Goal: Go to known website: Go to known website

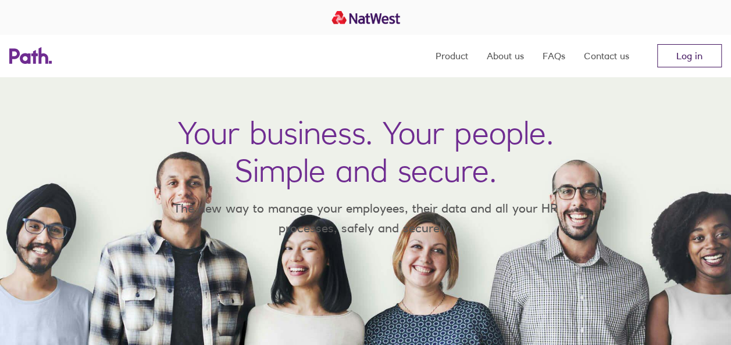
click at [703, 49] on link "Log in" at bounding box center [689, 55] width 65 height 23
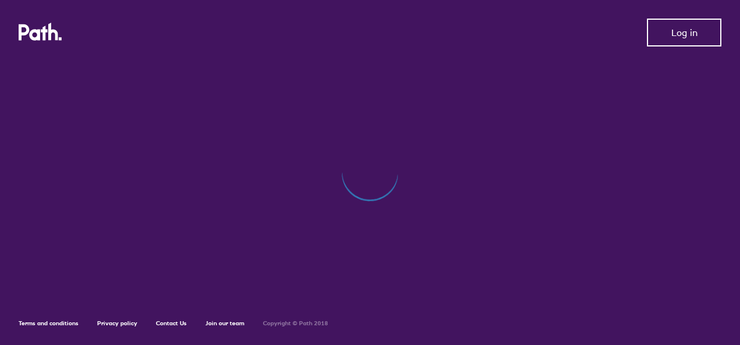
click at [686, 30] on span "Log in" at bounding box center [684, 32] width 26 height 10
